Goal: Transaction & Acquisition: Purchase product/service

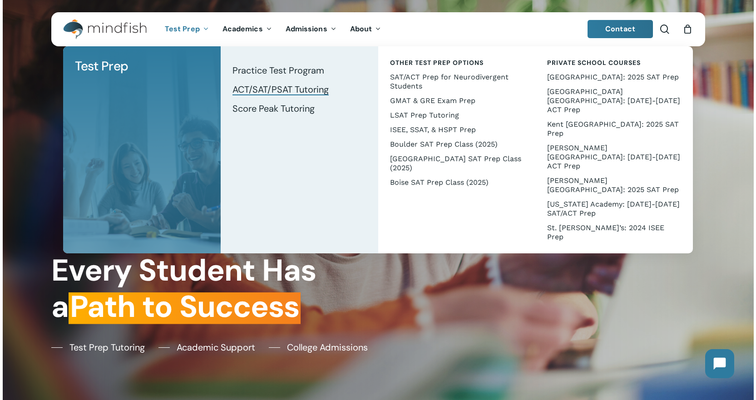
click at [272, 90] on span "ACT/SAT/PSAT Tutoring" at bounding box center [280, 90] width 96 height 12
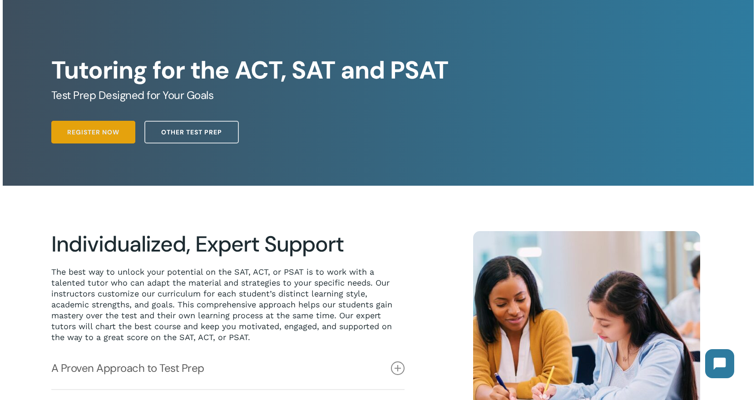
scroll to position [45, 0]
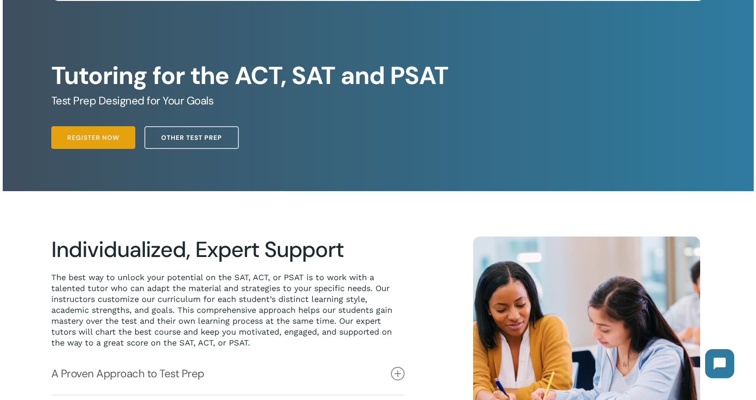
click at [95, 136] on span "Register Now" at bounding box center [93, 137] width 52 height 9
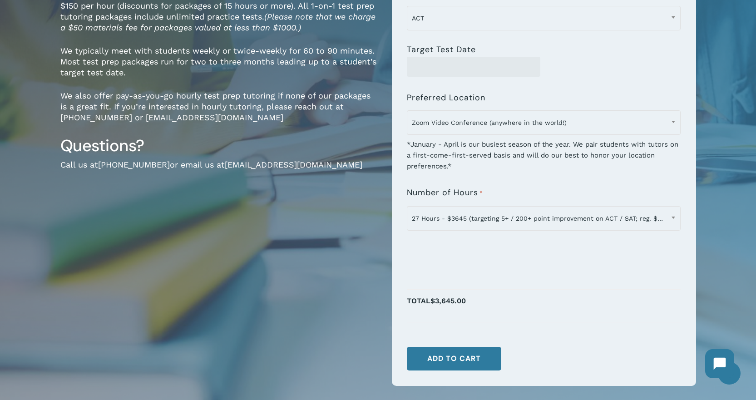
scroll to position [182, 0]
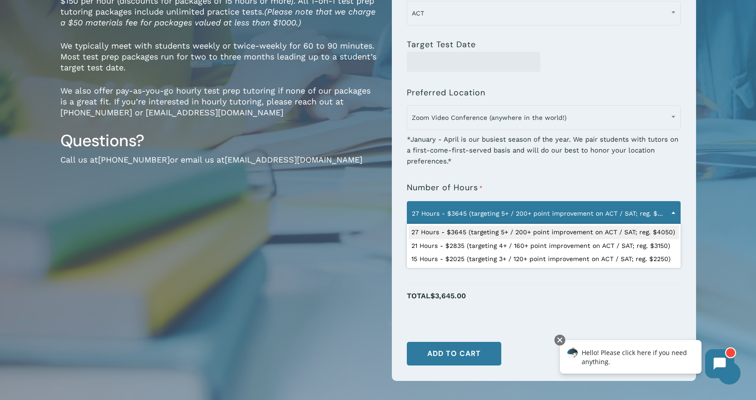
click at [650, 205] on span "27 Hours - $3645 (targeting 5+ / 200+ point improvement on ACT / SAT; reg. $405…" at bounding box center [543, 213] width 273 height 19
click at [652, 208] on span "27 Hours - $3645 (targeting 5+ / 200+ point improvement on ACT / SAT; reg. $405…" at bounding box center [543, 213] width 273 height 19
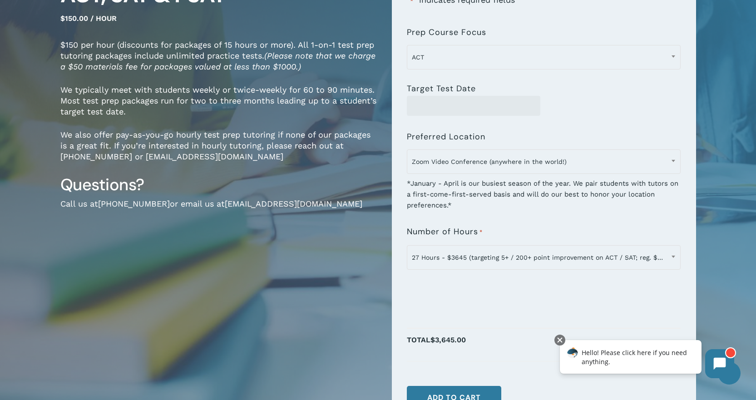
scroll to position [136, 0]
click at [267, 137] on p "We also offer pay-as-you-go hourly test prep tutoring if none of our packages i…" at bounding box center [219, 153] width 318 height 45
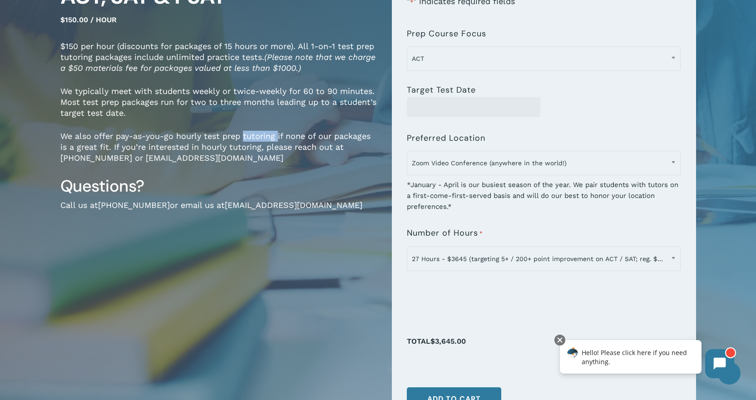
click at [267, 137] on p "We also offer pay-as-you-go hourly test prep tutoring if none of our packages i…" at bounding box center [219, 153] width 318 height 45
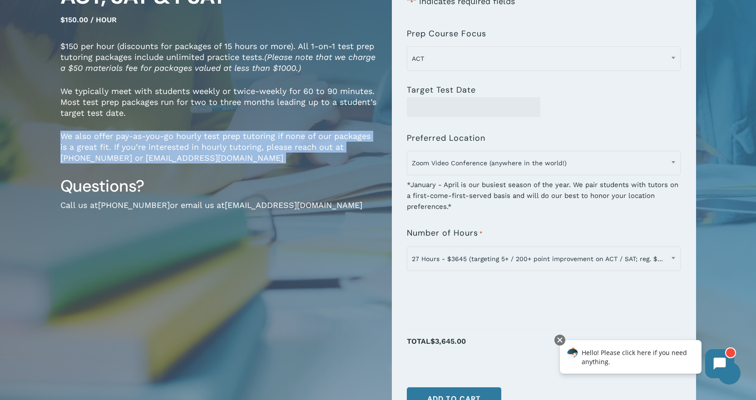
click at [267, 137] on p "We also offer pay-as-you-go hourly test prep tutoring if none of our packages i…" at bounding box center [219, 153] width 318 height 45
click at [312, 139] on p "We also offer pay-as-you-go hourly test prep tutoring if none of our packages i…" at bounding box center [219, 153] width 318 height 45
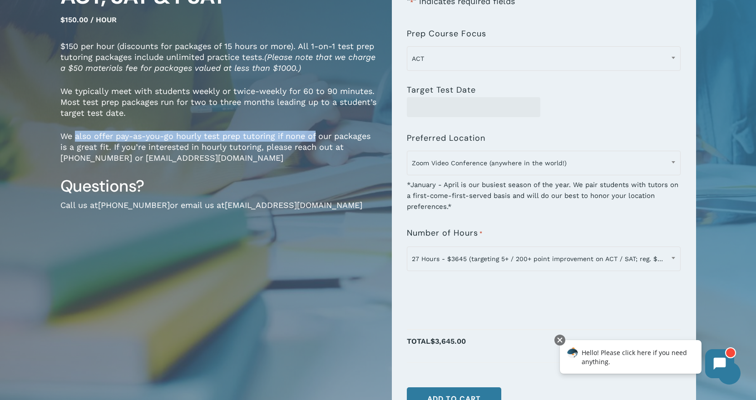
drag, startPoint x: 312, startPoint y: 139, endPoint x: 79, endPoint y: 136, distance: 233.4
click at [79, 136] on p "We also offer pay-as-you-go hourly test prep tutoring if none of our packages i…" at bounding box center [219, 153] width 318 height 45
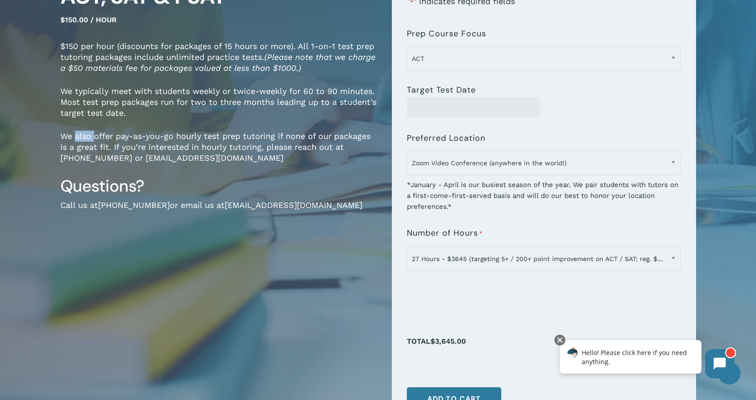
click at [79, 136] on p "We also offer pay-as-you-go hourly test prep tutoring if none of our packages i…" at bounding box center [219, 153] width 318 height 45
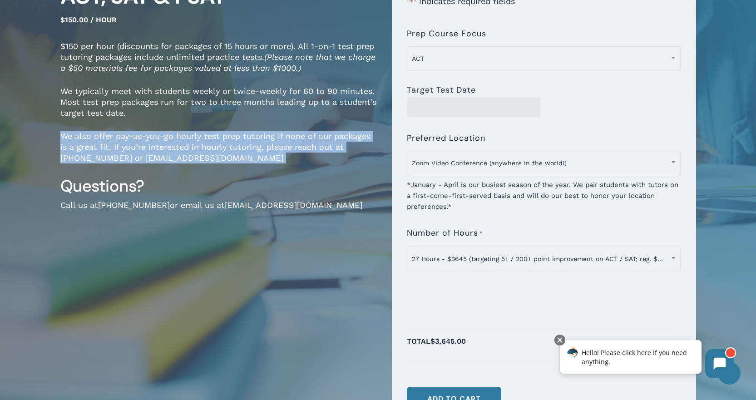
click at [79, 136] on p "We also offer pay-as-you-go hourly test prep tutoring if none of our packages i…" at bounding box center [219, 153] width 318 height 45
click at [98, 137] on p "We also offer pay-as-you-go hourly test prep tutoring if none of our packages i…" at bounding box center [219, 153] width 318 height 45
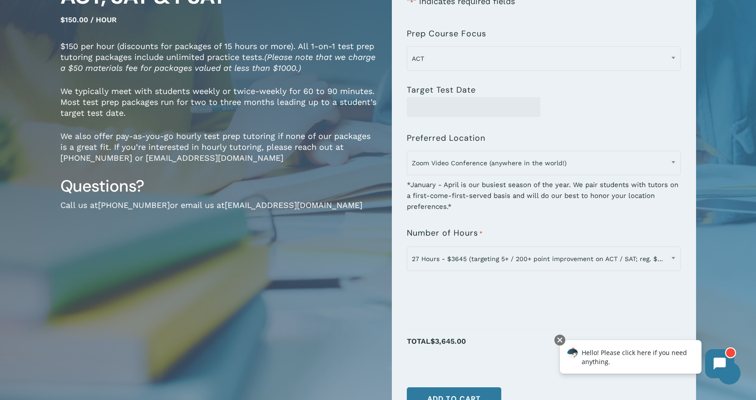
click at [60, 137] on p "We also offer pay-as-you-go hourly test prep tutoring if none of our packages i…" at bounding box center [219, 153] width 318 height 45
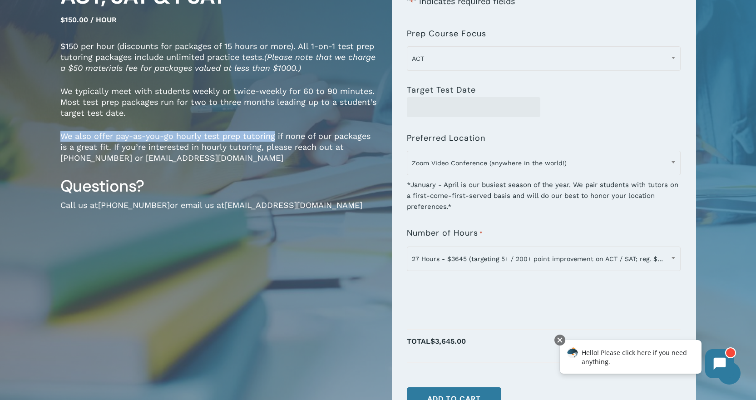
drag, startPoint x: 60, startPoint y: 137, endPoint x: 272, endPoint y: 139, distance: 212.1
click at [272, 139] on p "We also offer pay-as-you-go hourly test prep tutoring if none of our packages i…" at bounding box center [219, 153] width 318 height 45
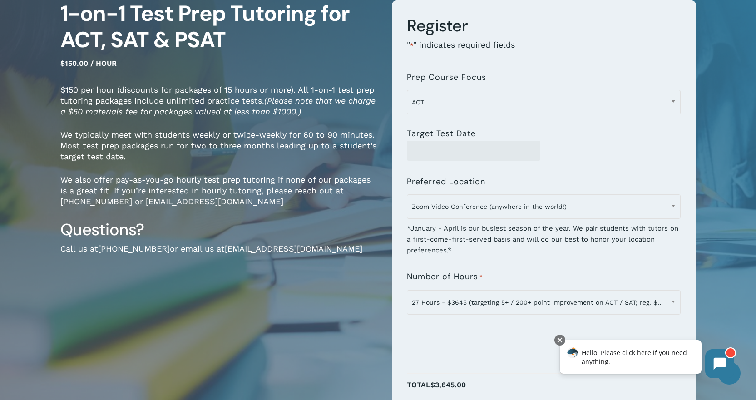
scroll to position [91, 0]
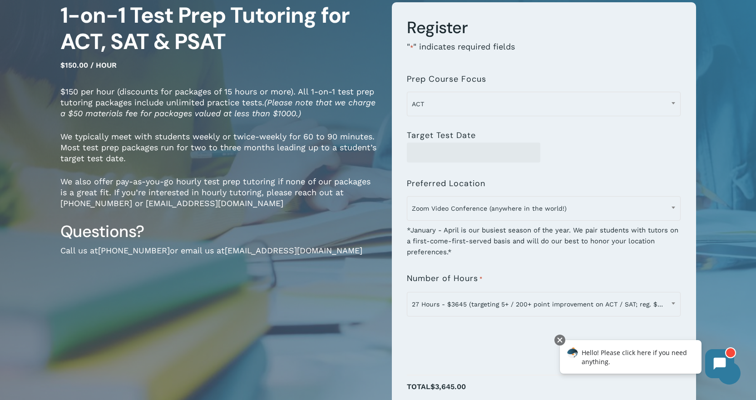
click at [275, 135] on p "We typically meet with students weekly or twice-weekly for 60 to 90 minutes. Mo…" at bounding box center [219, 153] width 318 height 45
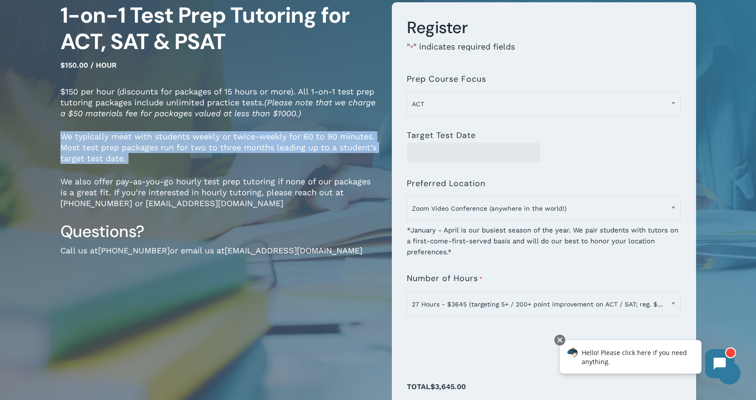
click at [275, 135] on p "We typically meet with students weekly or twice-weekly for 60 to 90 minutes. Mo…" at bounding box center [219, 153] width 318 height 45
click at [305, 135] on p "We typically meet with students weekly or twice-weekly for 60 to 90 minutes. Mo…" at bounding box center [219, 153] width 318 height 45
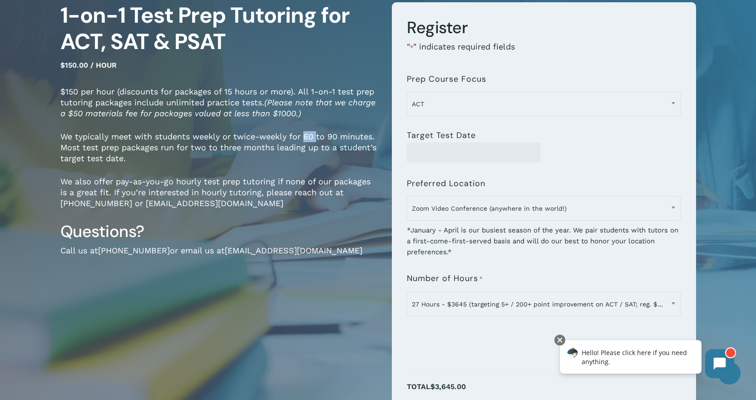
click at [305, 135] on p "We typically meet with students weekly or twice-weekly for 60 to 90 minutes. Mo…" at bounding box center [219, 153] width 318 height 45
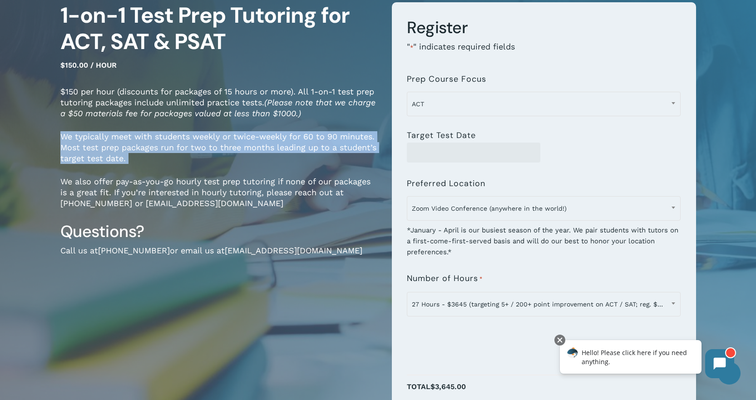
click at [305, 135] on p "We typically meet with students weekly or twice-weekly for 60 to 90 minutes. Mo…" at bounding box center [219, 153] width 318 height 45
click at [323, 138] on p "We typically meet with students weekly or twice-weekly for 60 to 90 minutes. Mo…" at bounding box center [219, 153] width 318 height 45
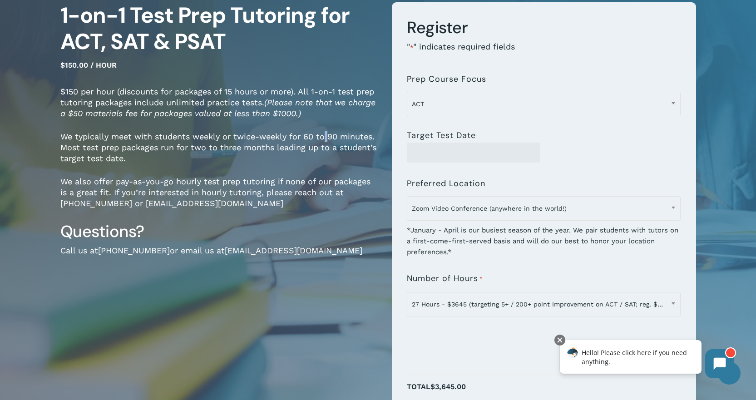
click at [323, 138] on p "We typically meet with students weekly or twice-weekly for 60 to 90 minutes. Mo…" at bounding box center [219, 153] width 318 height 45
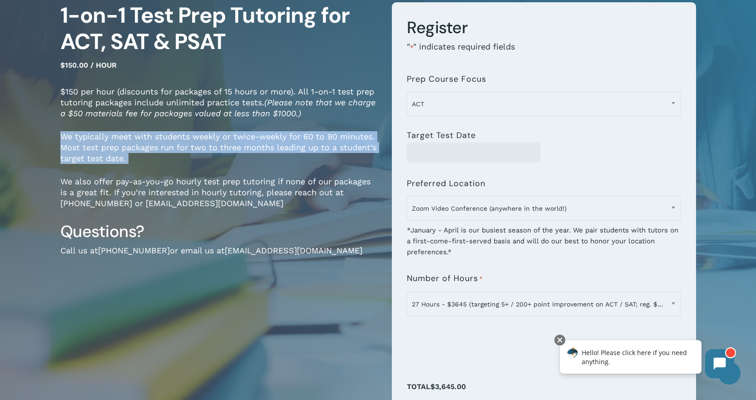
click at [323, 138] on p "We typically meet with students weekly or twice-weekly for 60 to 90 minutes. Mo…" at bounding box center [219, 153] width 318 height 45
click at [354, 144] on p "We typically meet with students weekly or twice-weekly for 60 to 90 minutes. Mo…" at bounding box center [219, 153] width 318 height 45
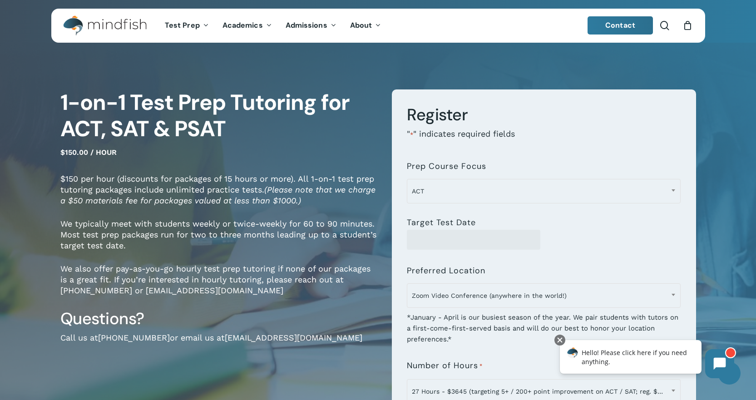
scroll to position [0, 0]
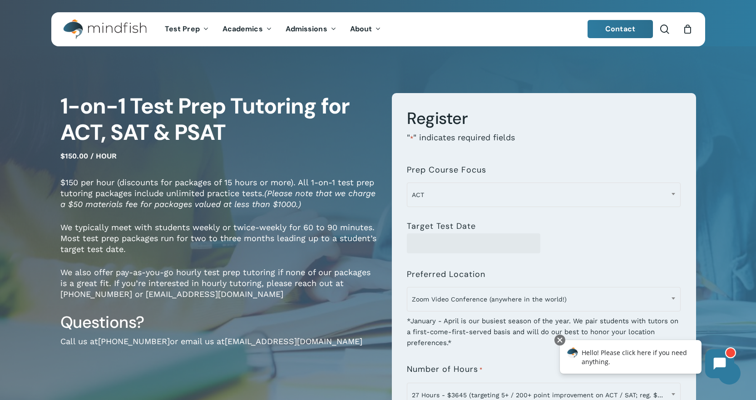
click at [132, 206] on em "(Please note that we charge a $50 materials fee for packages valued at less tha…" at bounding box center [217, 198] width 315 height 20
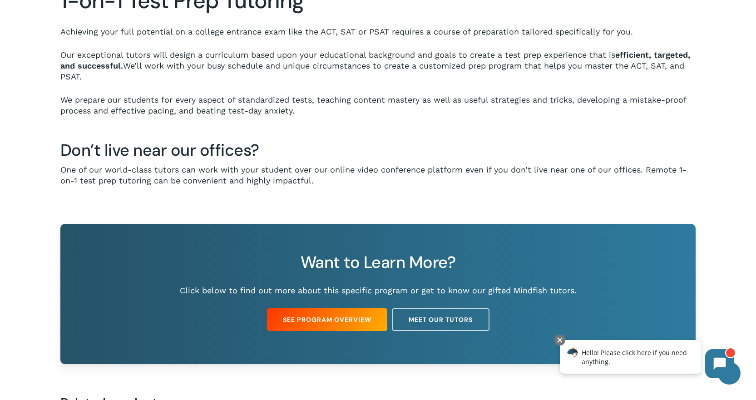
scroll to position [642, 0]
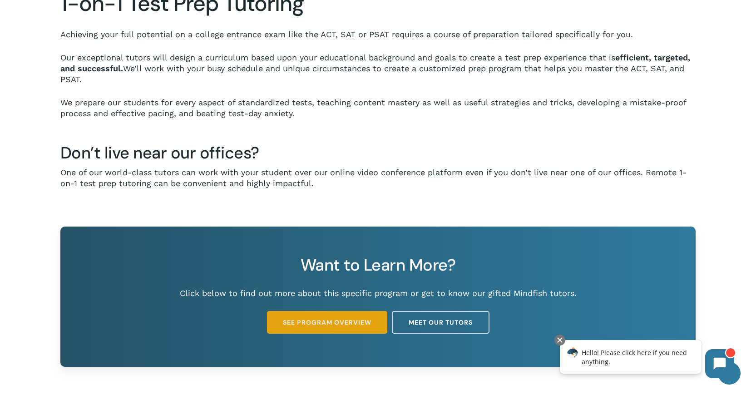
click at [346, 326] on span "See Program Overview" at bounding box center [327, 322] width 89 height 9
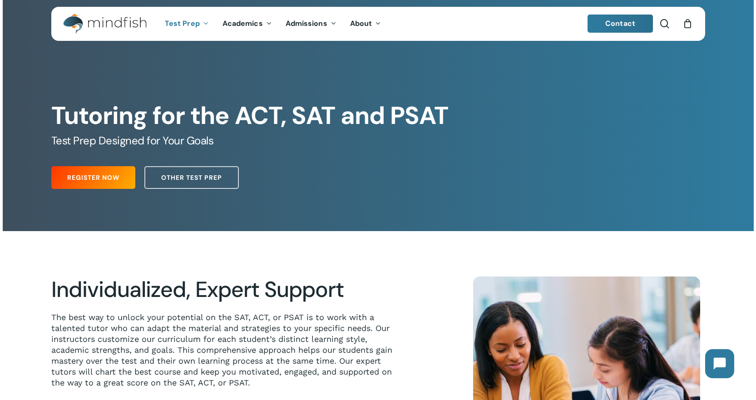
scroll to position [5, 0]
